Goal: Information Seeking & Learning: Find specific fact

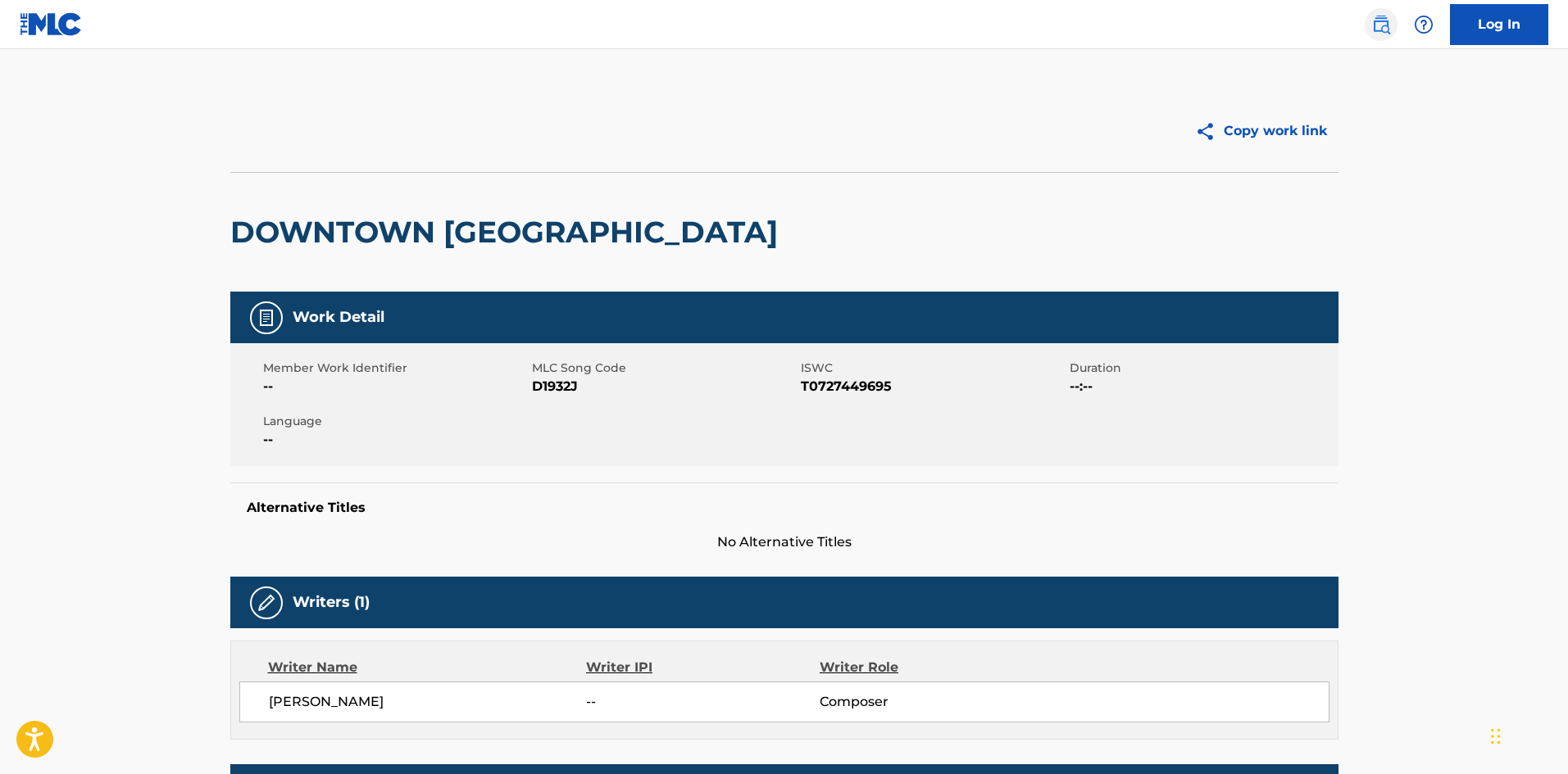
click at [1376, 22] on img at bounding box center [1381, 24] width 20 height 20
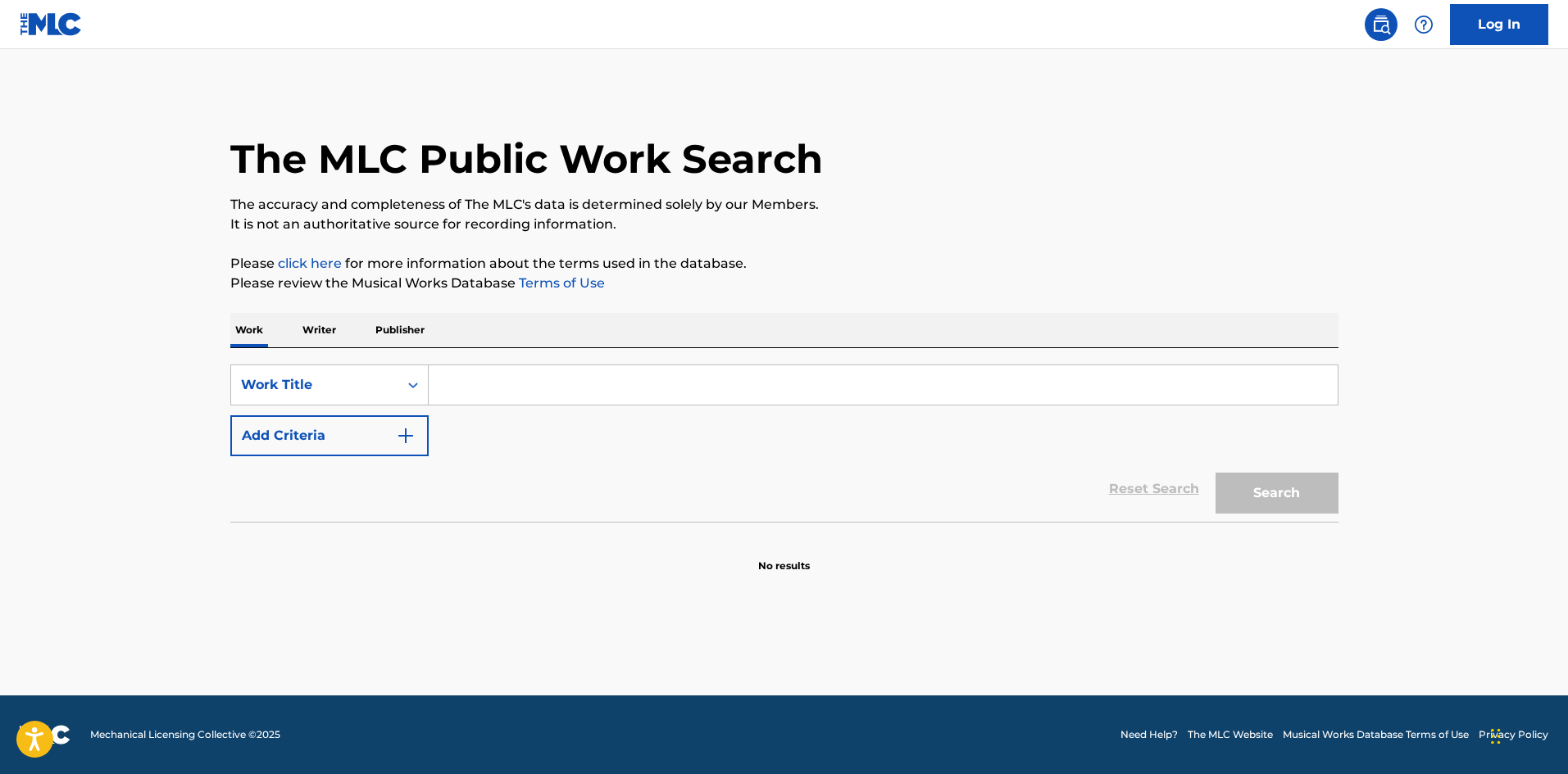
click at [588, 385] on input "Search Form" at bounding box center [883, 384] width 909 height 39
paste input "C'est ma vie"
type input "C'est ma vie"
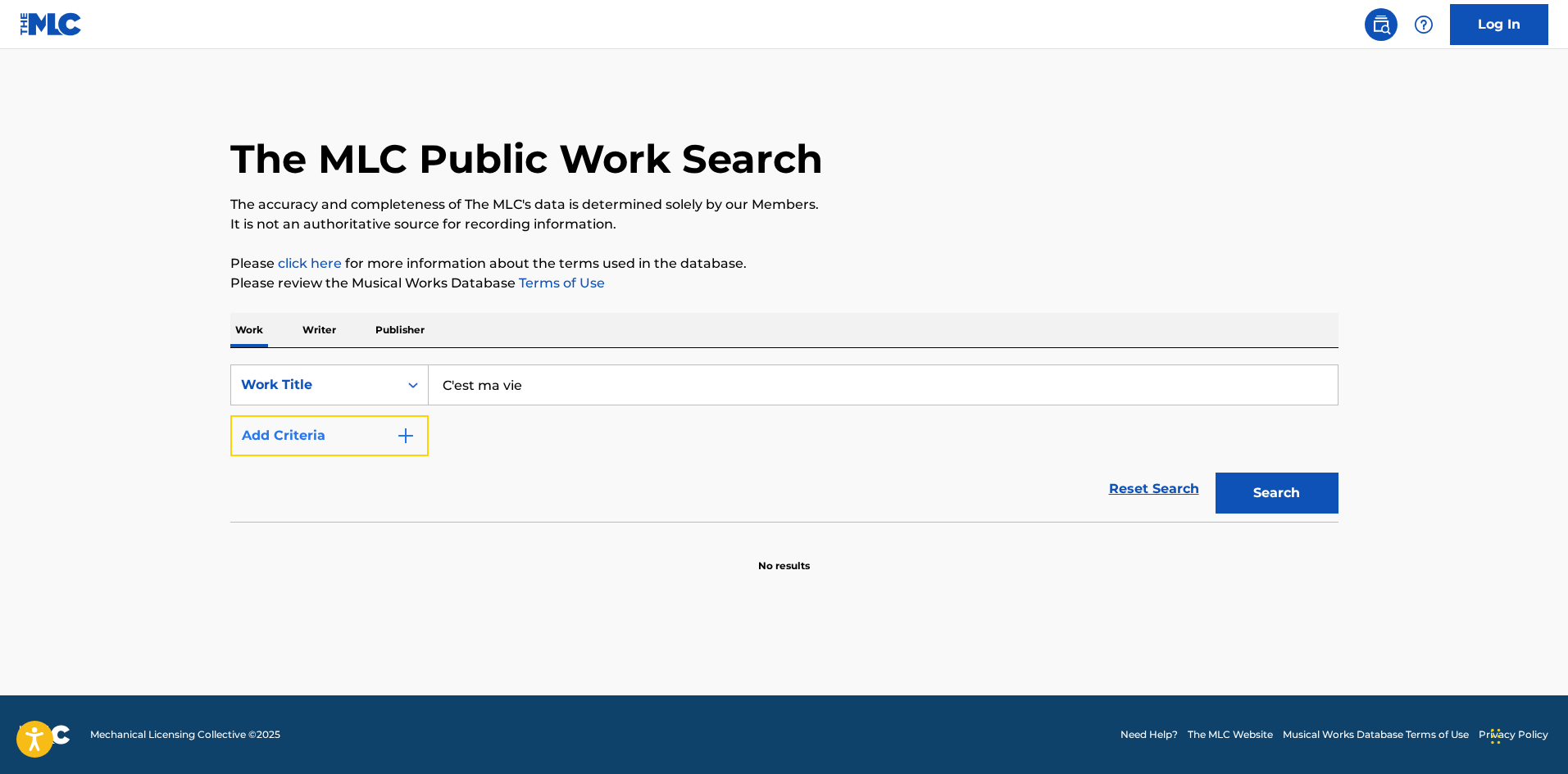
click at [360, 443] on button "Add Criteria" at bounding box center [329, 436] width 199 height 41
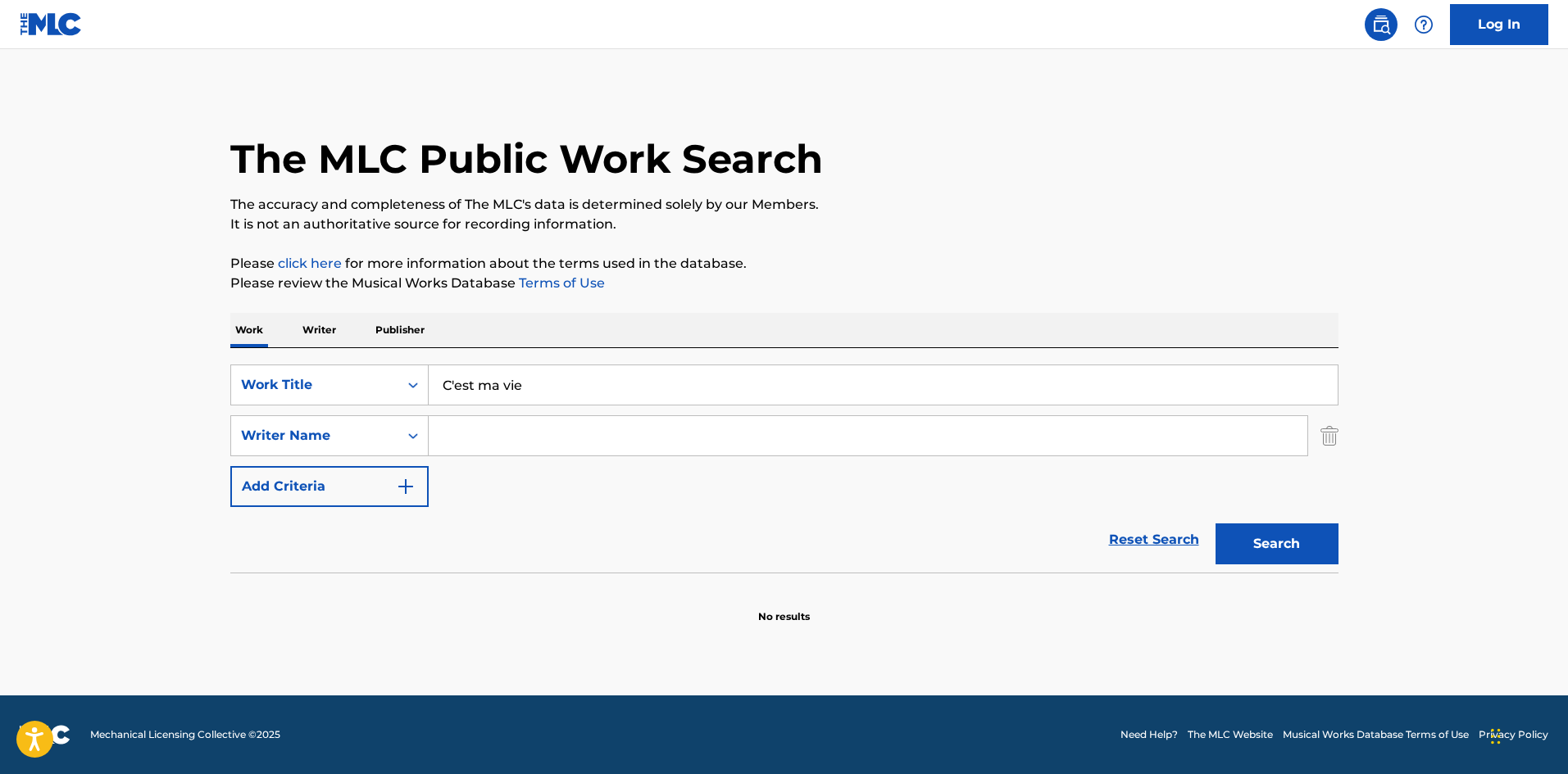
click at [464, 449] on input "Search Form" at bounding box center [868, 436] width 879 height 39
paste input "[PERSON_NAME]"
type input "[PERSON_NAME]"
click at [1287, 557] on button "Search" at bounding box center [1277, 543] width 123 height 41
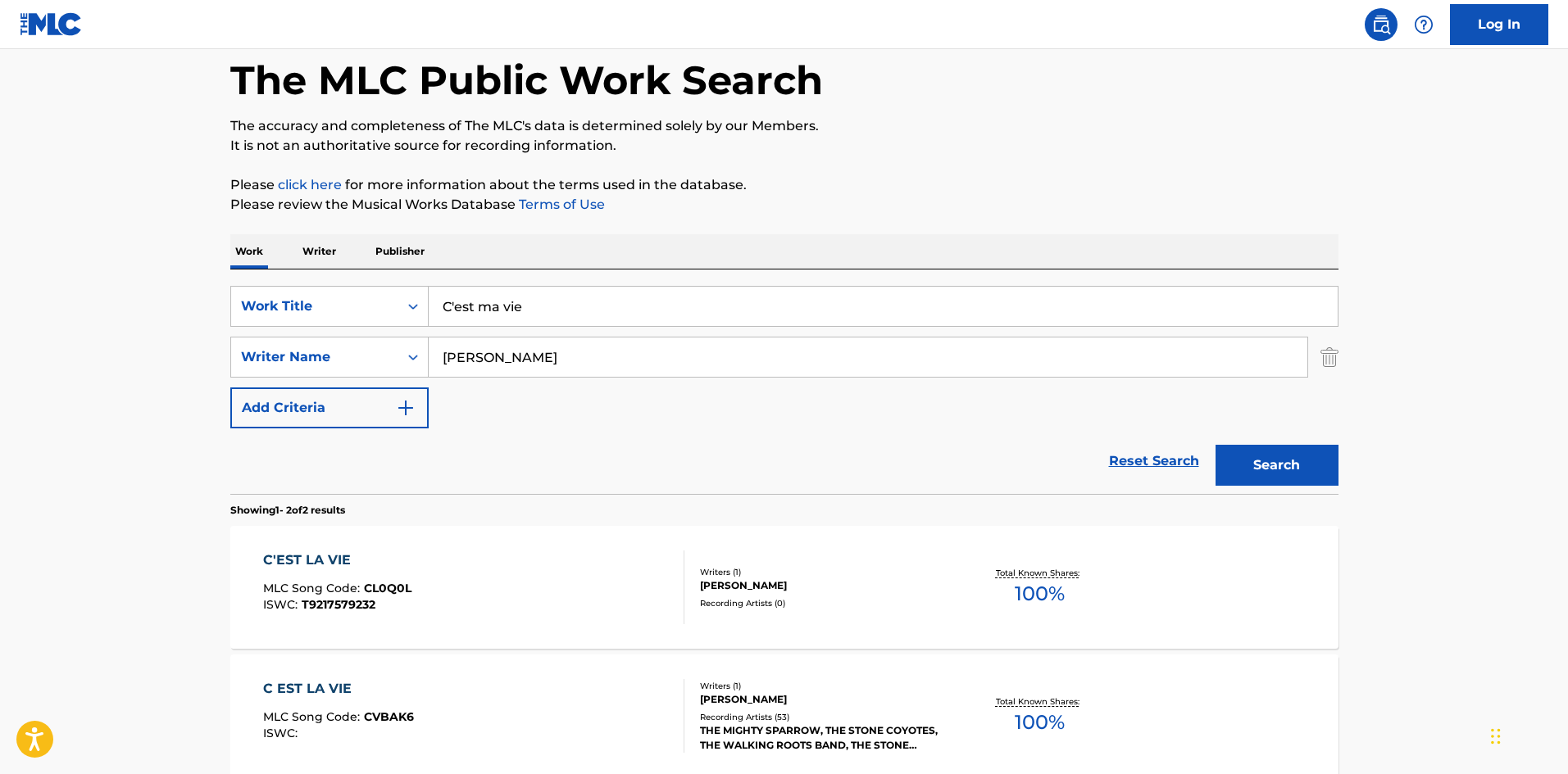
scroll to position [246, 0]
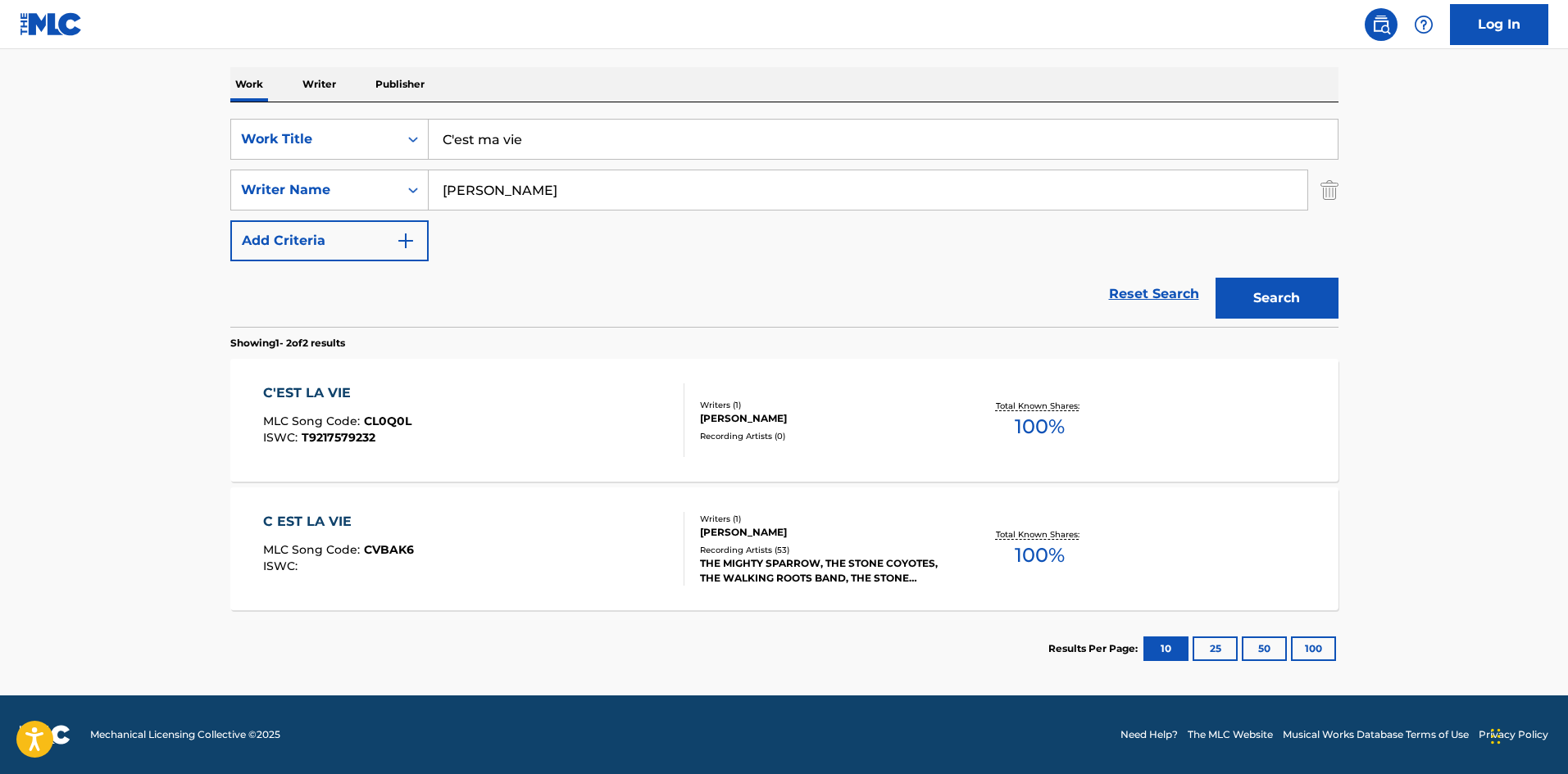
click at [436, 421] on div "C'EST LA VIE MLC Song Code : CL0Q0L ISWC : T9217579232" at bounding box center [473, 420] width 421 height 74
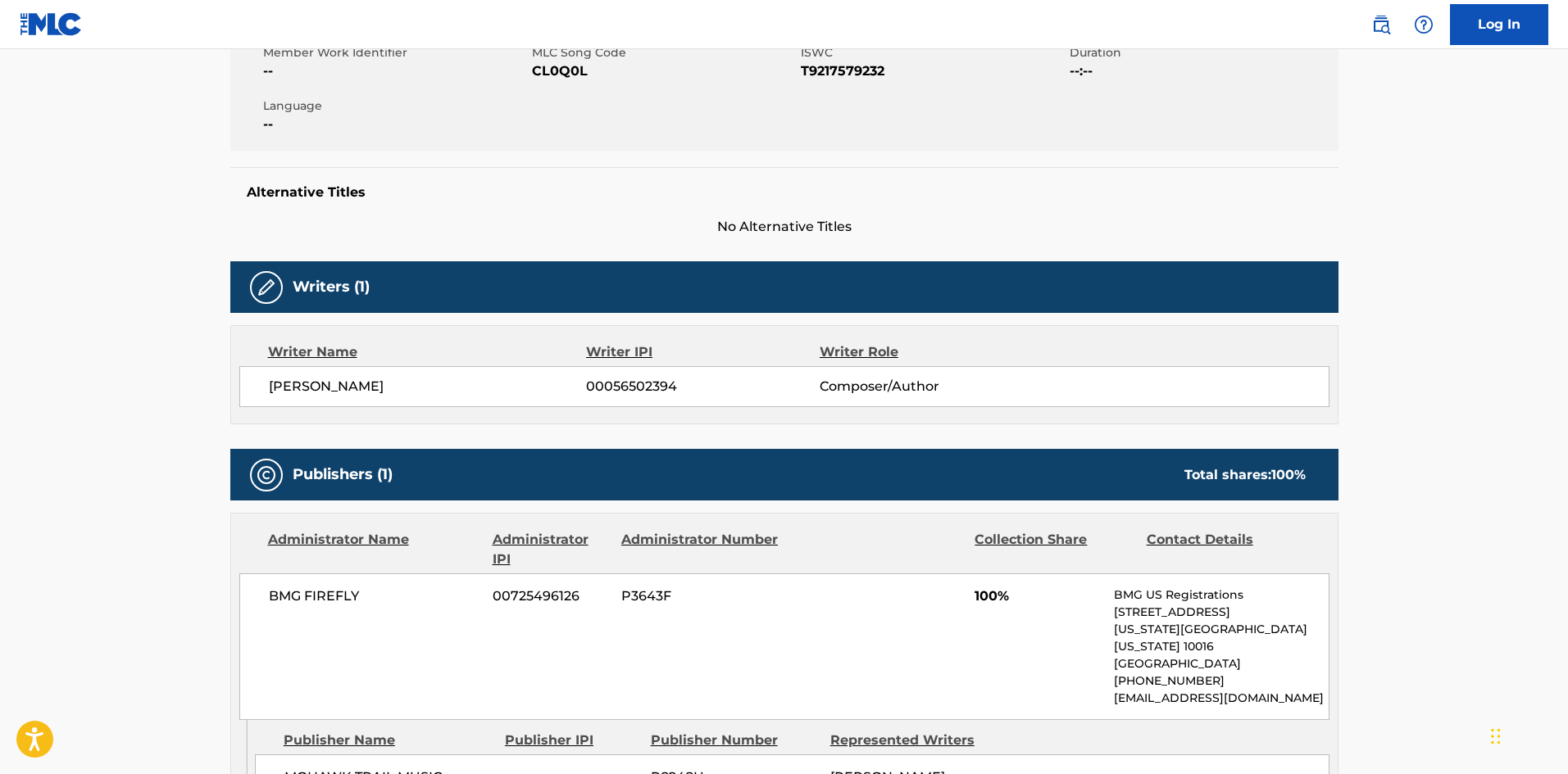
scroll to position [157, 0]
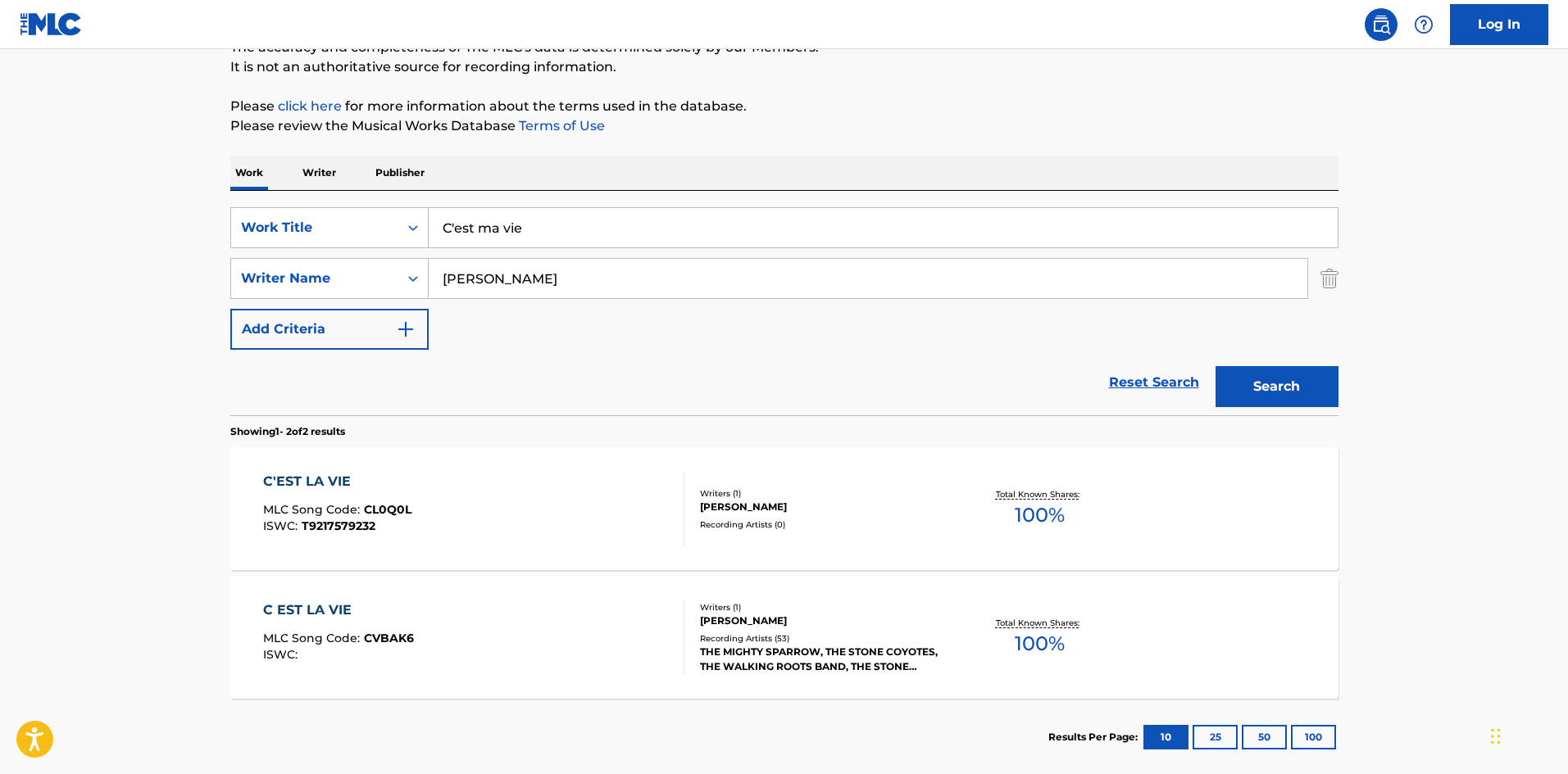
click at [451, 645] on div "C EST LA VIE MLC Song Code : CVBAK6 ISWC :" at bounding box center [473, 637] width 421 height 74
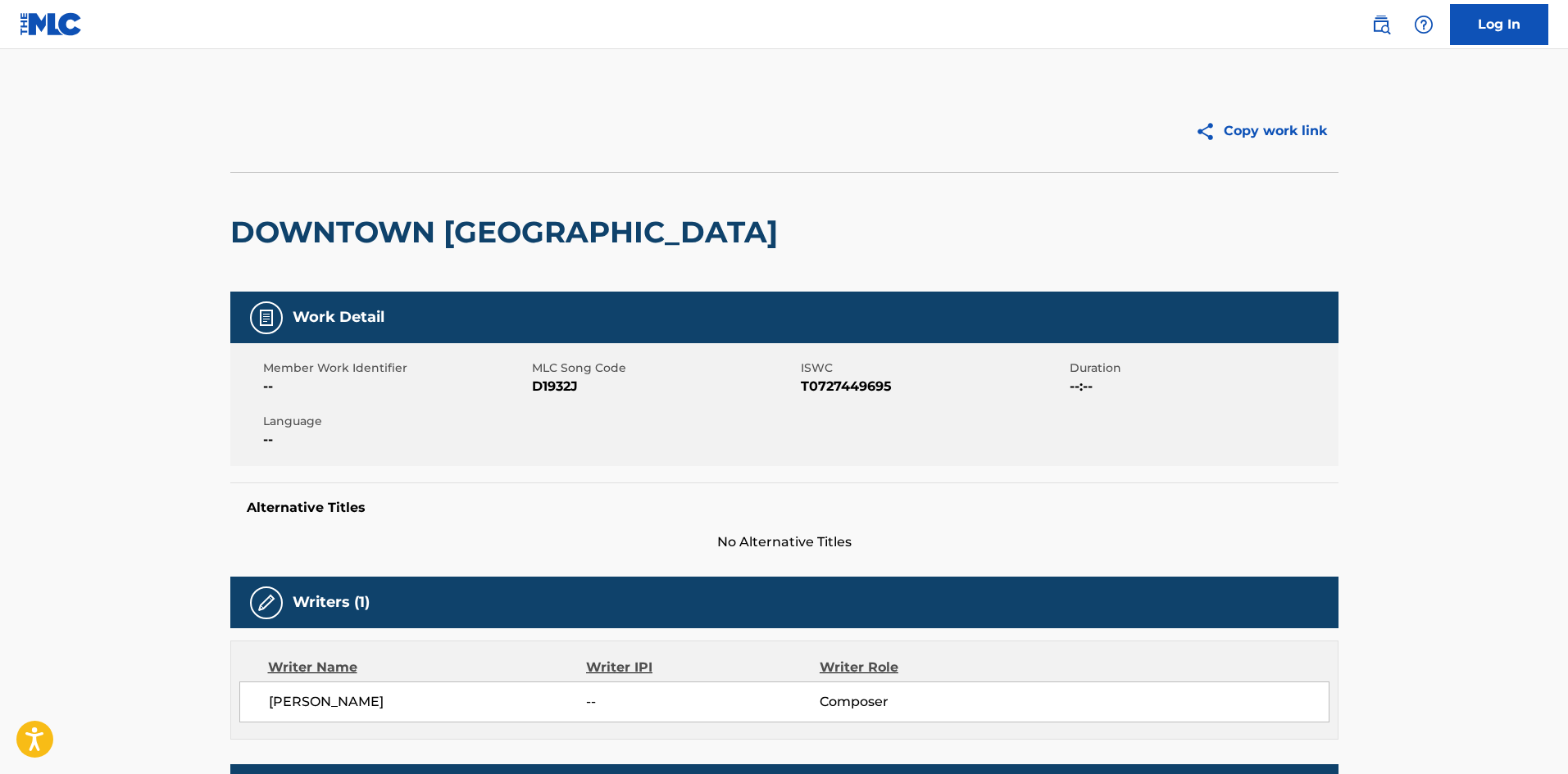
drag, startPoint x: 1371, startPoint y: 26, endPoint x: 1258, endPoint y: 46, distance: 114.8
click at [1371, 26] on link at bounding box center [1381, 24] width 33 height 33
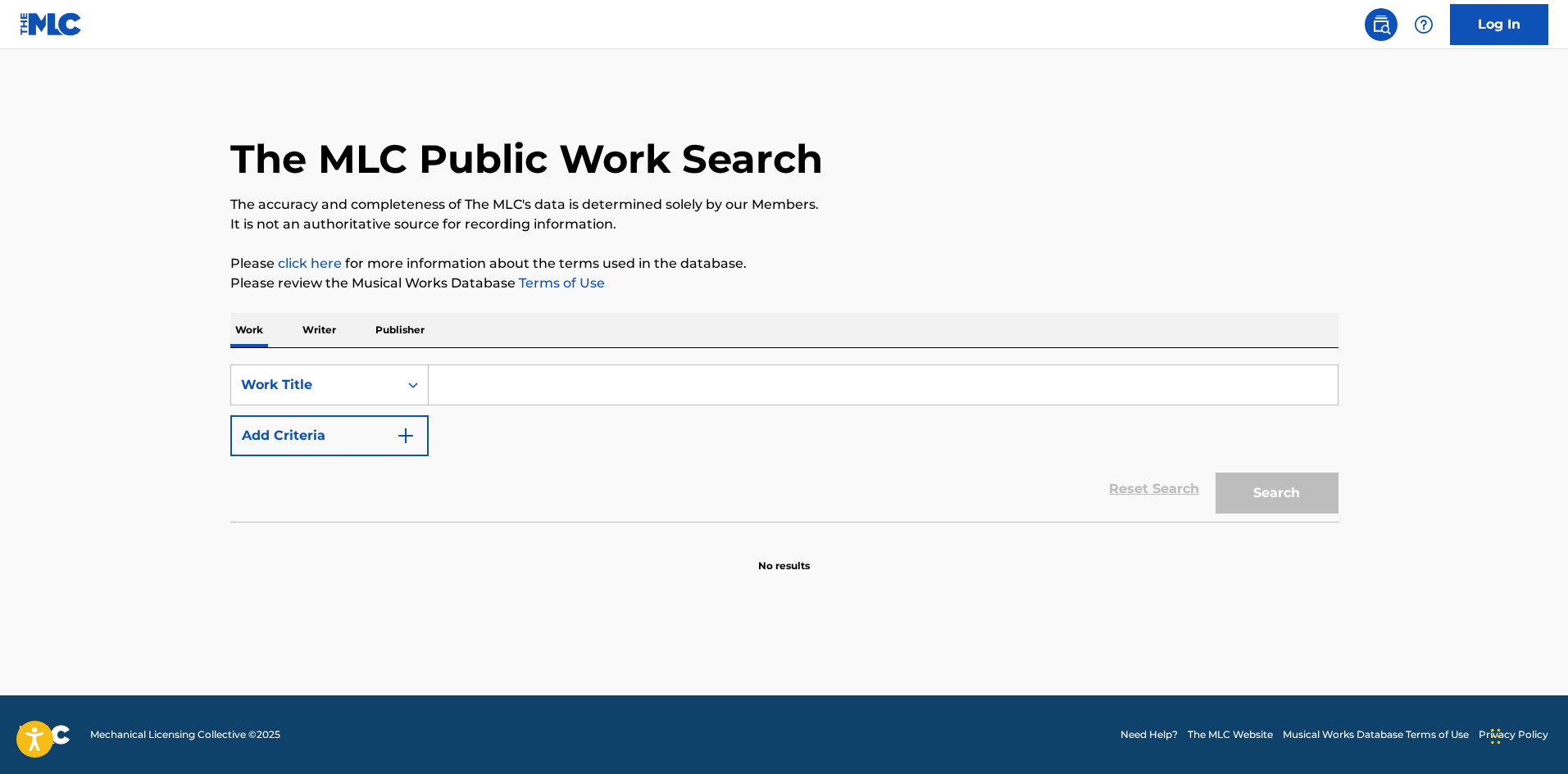
click at [538, 392] on input "Search Form" at bounding box center [883, 384] width 909 height 39
paste input "JE TE VEUX"
type input "JE TE VEUX"
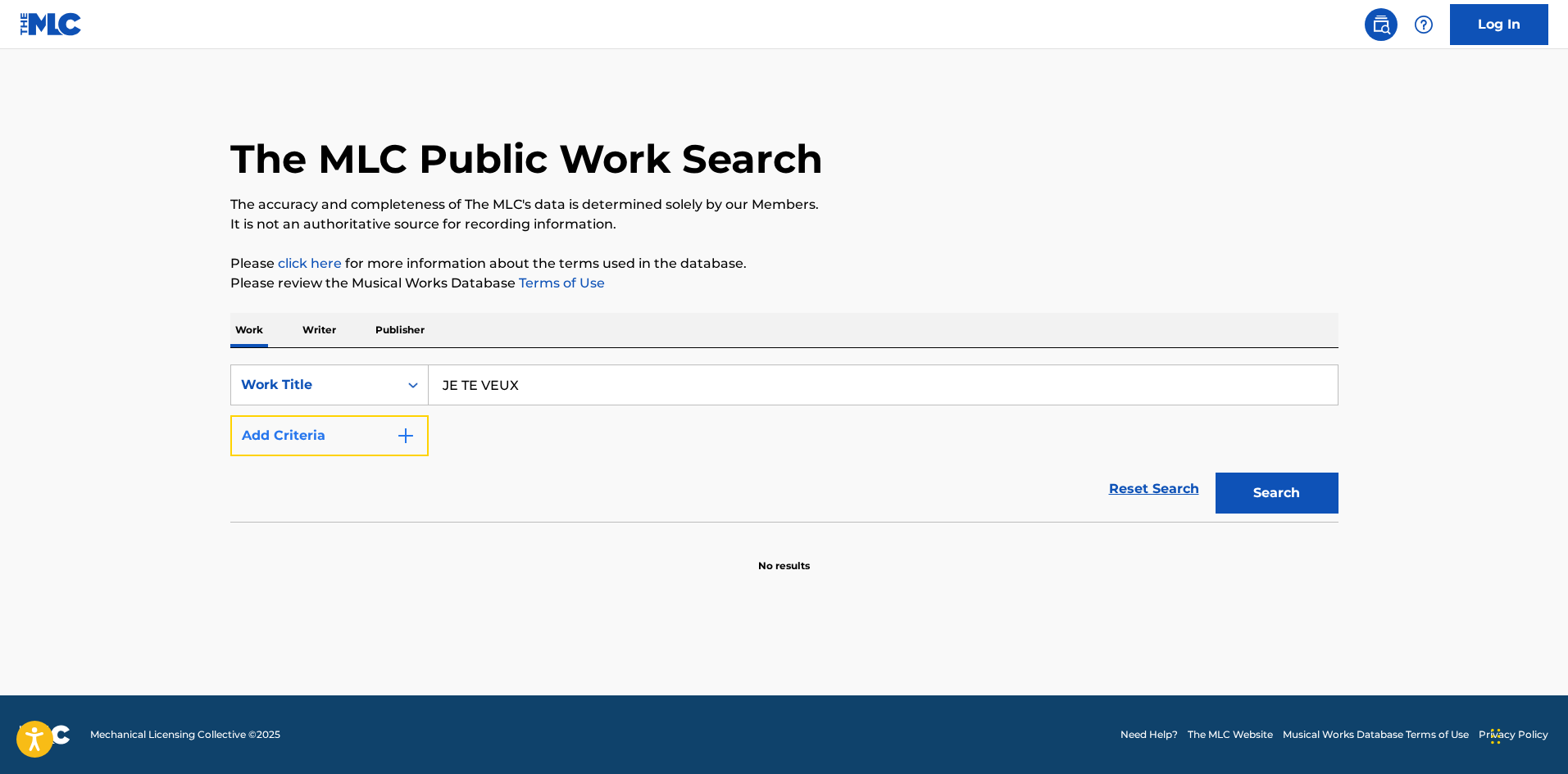
click at [360, 426] on button "Add Criteria" at bounding box center [329, 436] width 199 height 41
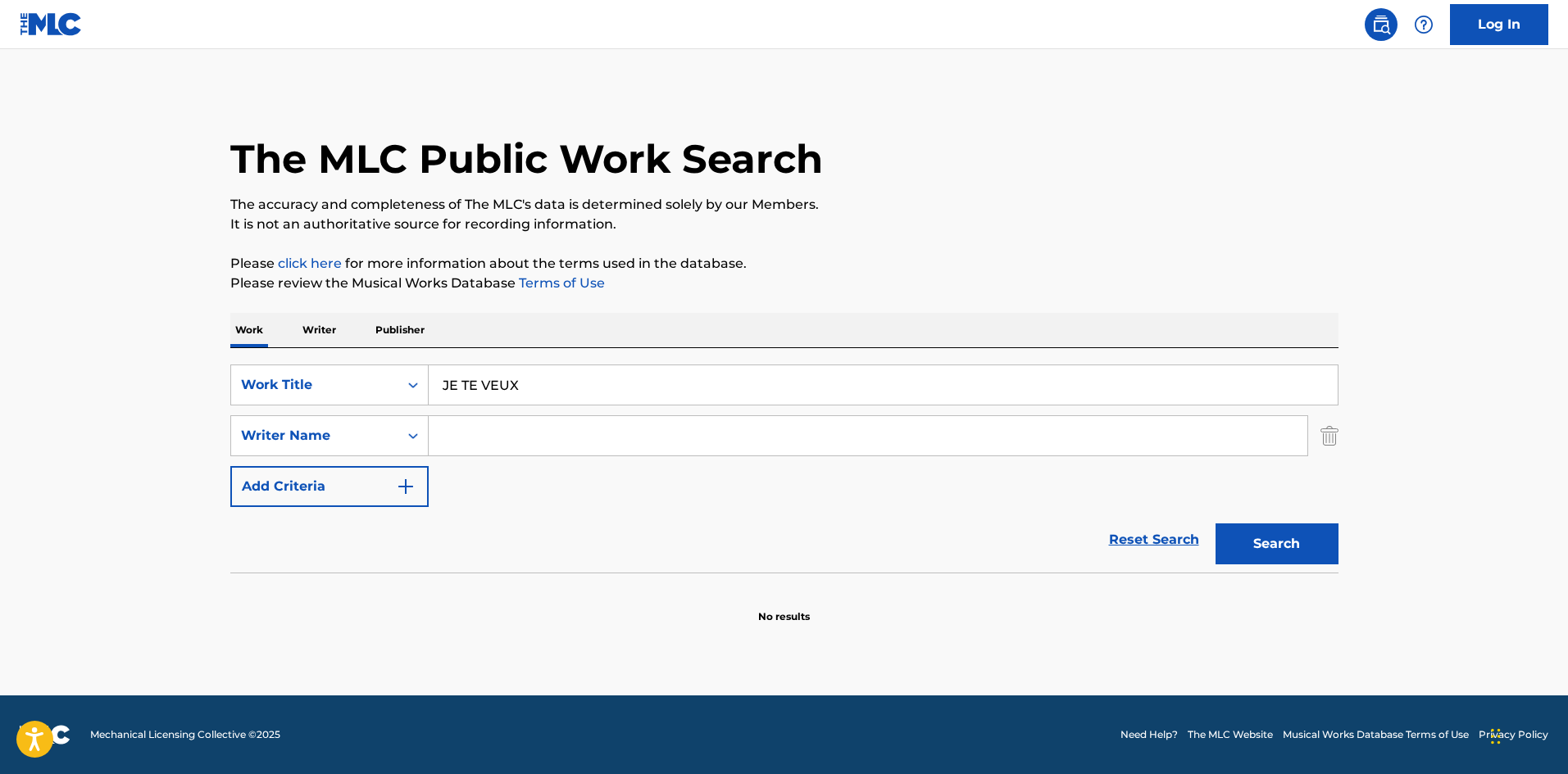
click at [496, 429] on input "Search Form" at bounding box center [868, 436] width 879 height 39
paste input "[PERSON_NAME]"
click at [575, 430] on input "[PERSON_NAME]" at bounding box center [868, 436] width 879 height 39
paste input "CHARDEN"
type input "[PERSON_NAME]"
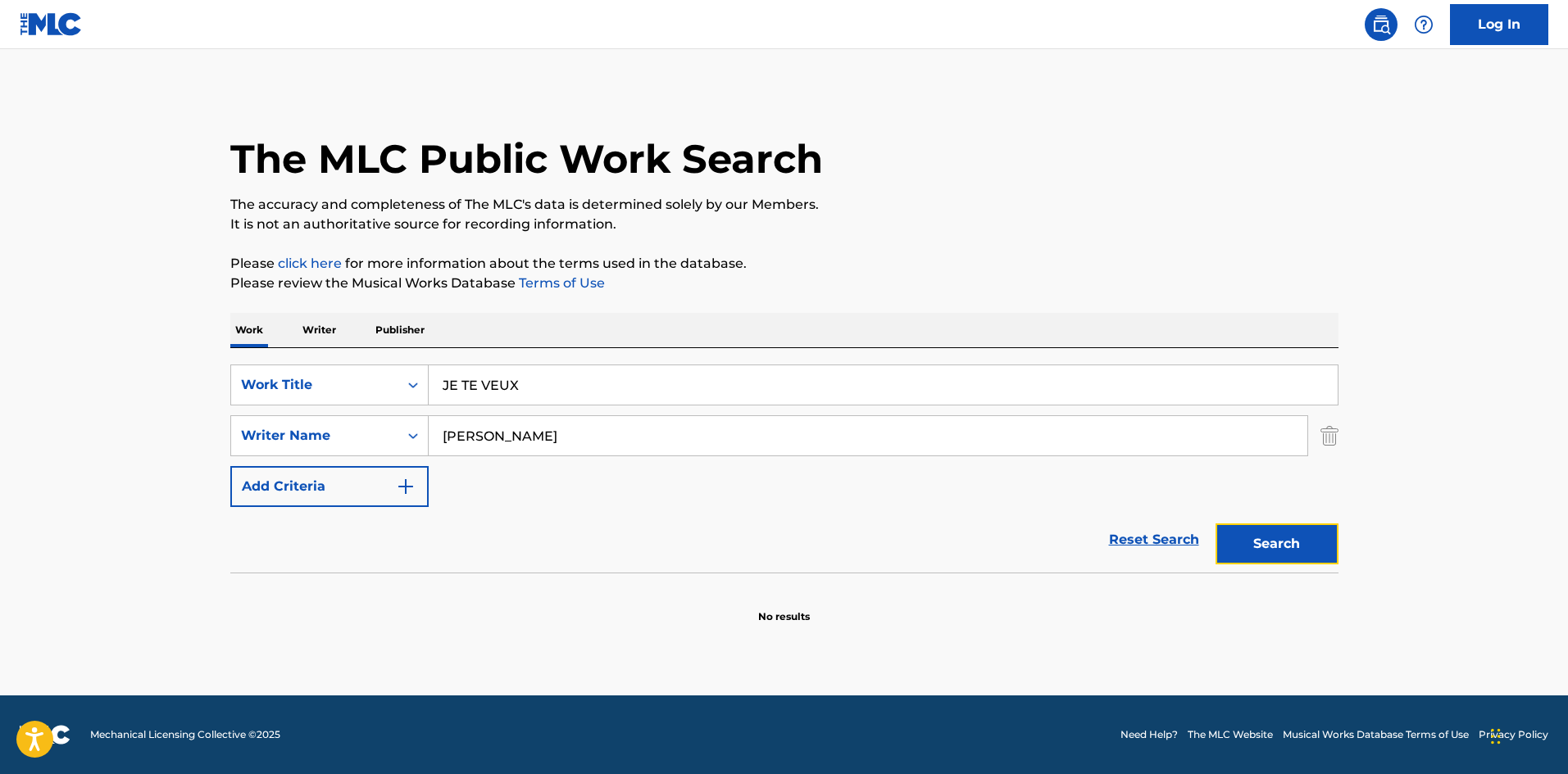
drag, startPoint x: 1272, startPoint y: 548, endPoint x: 1198, endPoint y: 551, distance: 74.1
click at [1272, 551] on button "Search" at bounding box center [1277, 543] width 123 height 41
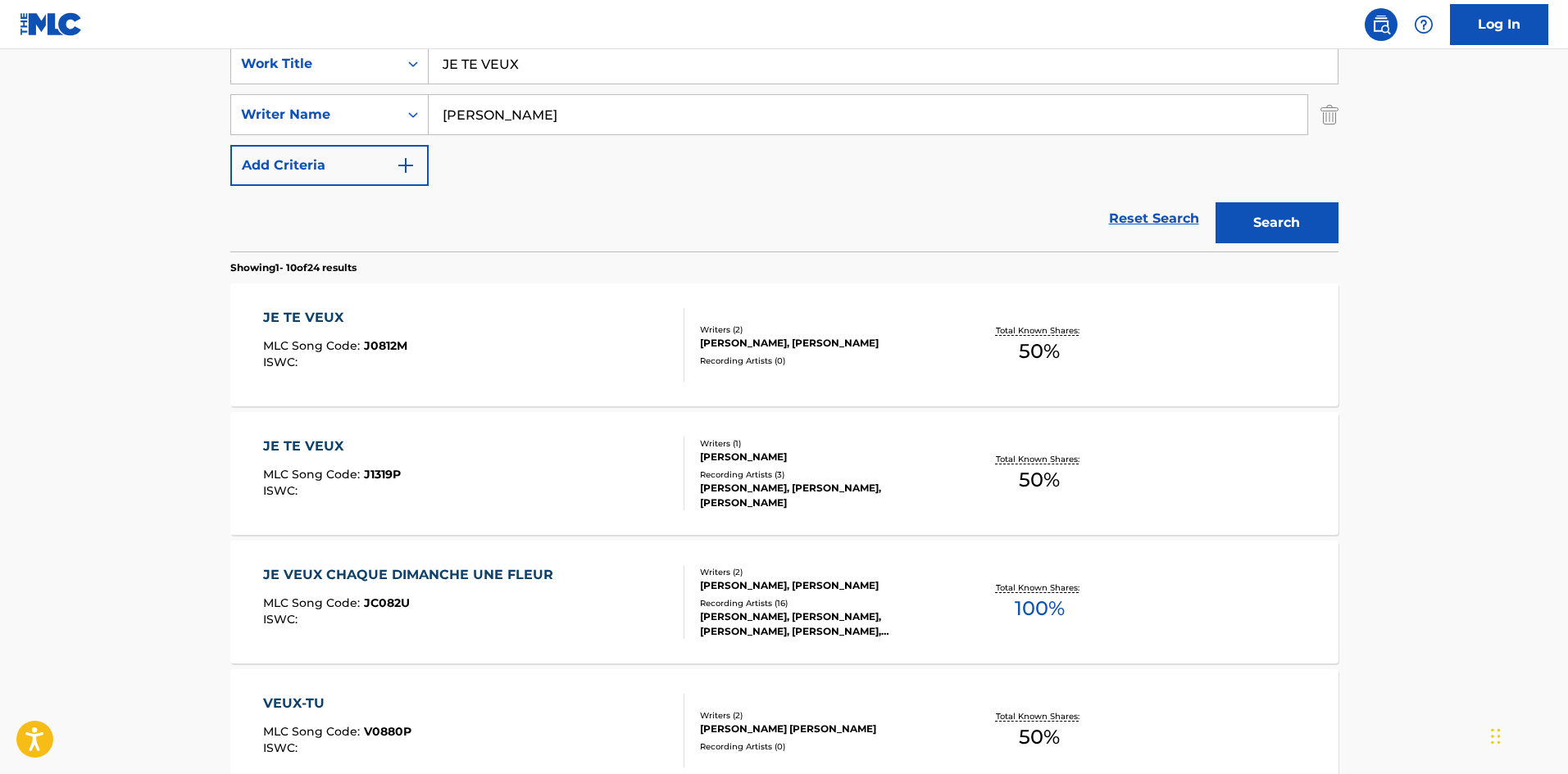
scroll to position [328, 0]
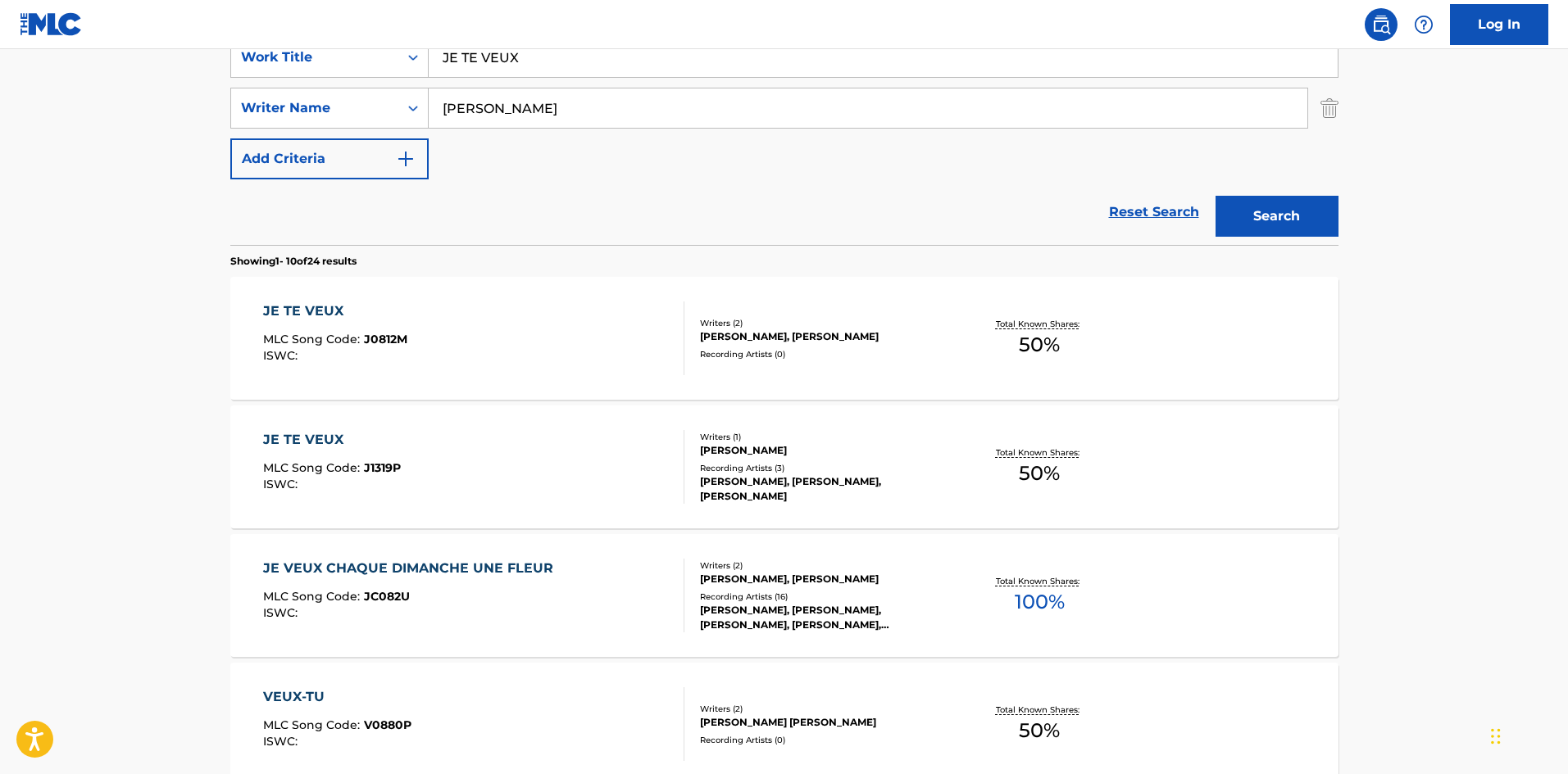
click at [415, 343] on div "JE TE VEUX MLC Song Code : J0812M ISWC :" at bounding box center [473, 338] width 421 height 74
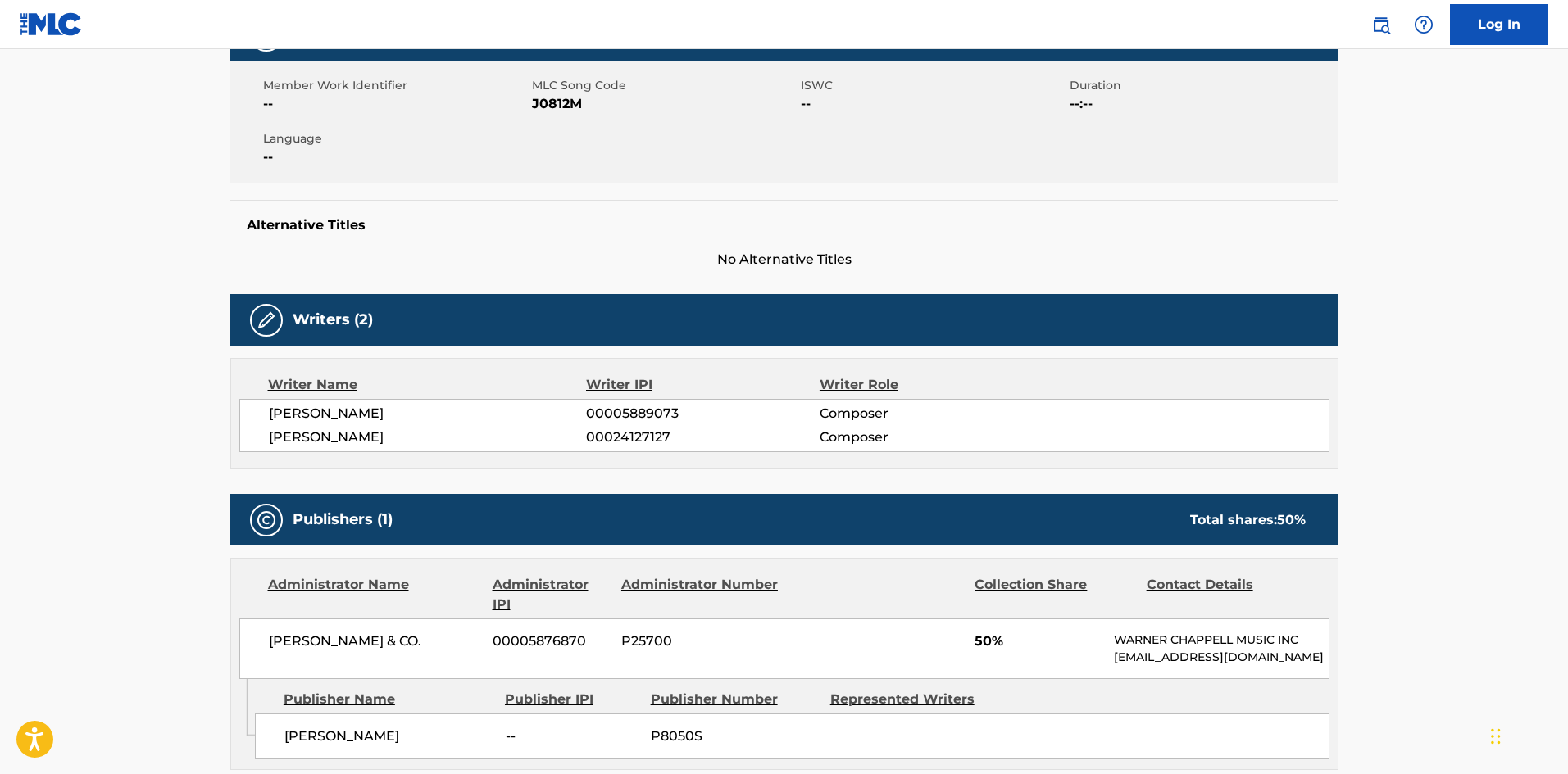
scroll to position [282, 0]
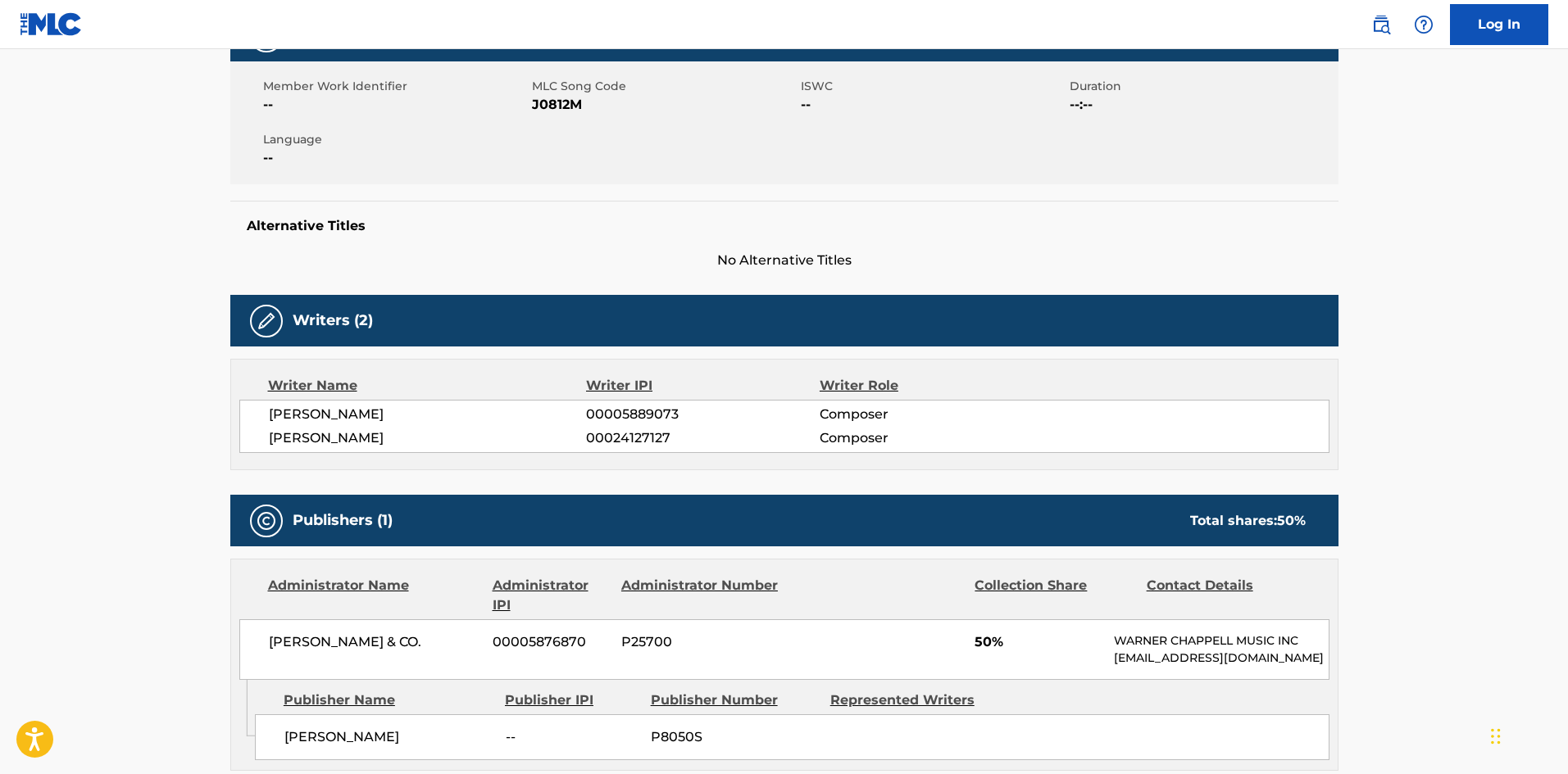
scroll to position [328, 0]
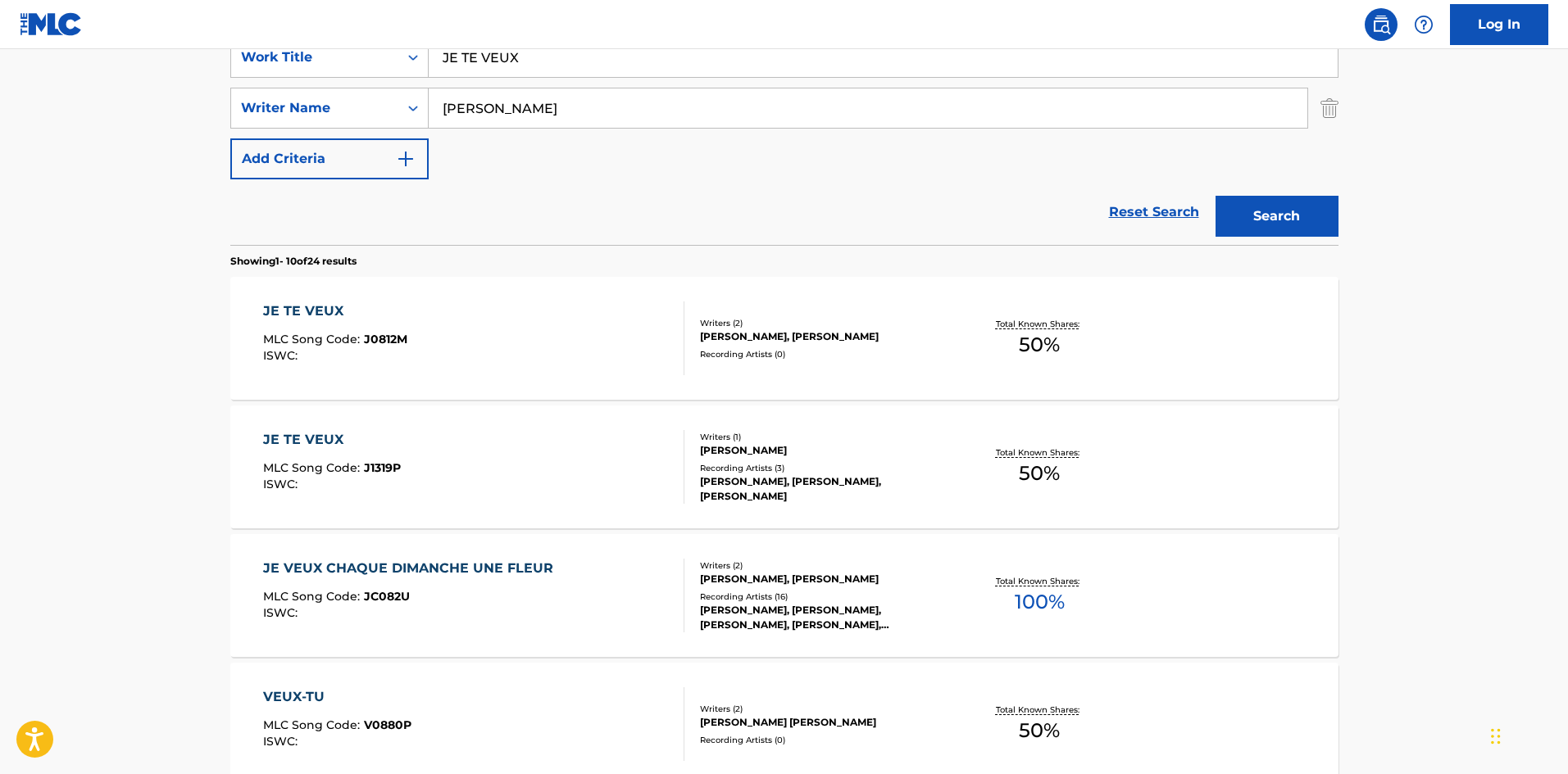
click at [484, 457] on div "JE TE VEUX MLC Song Code : J1319P ISWC :" at bounding box center [473, 467] width 421 height 74
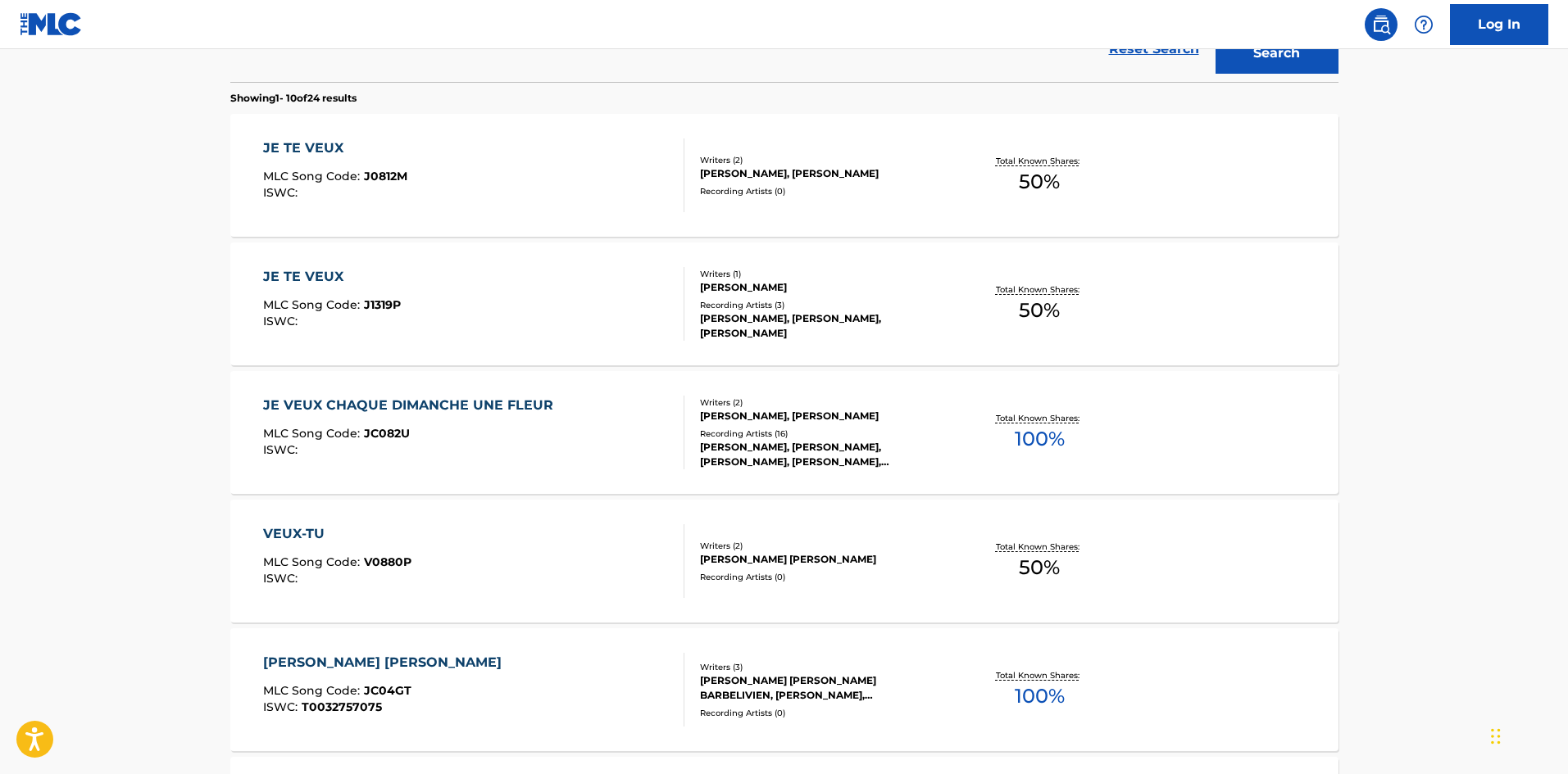
scroll to position [462, 0]
